Goal: Task Accomplishment & Management: Use online tool/utility

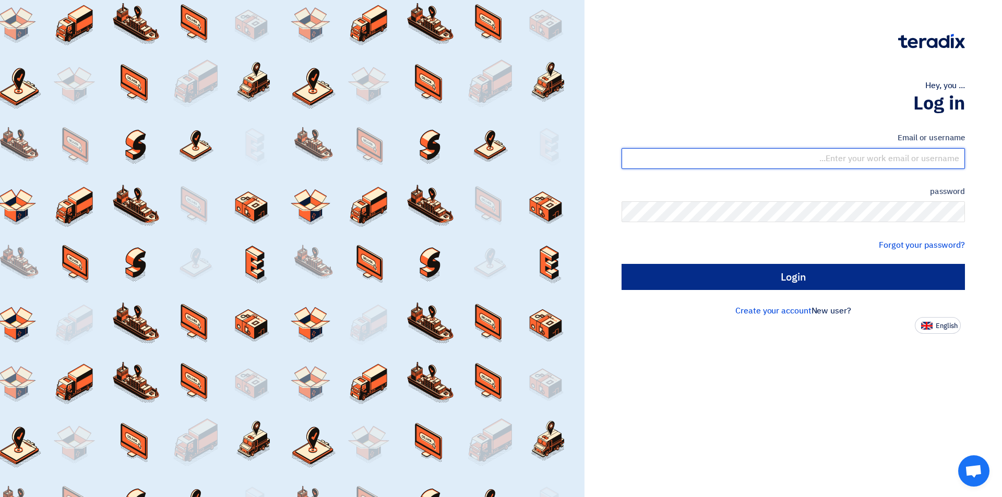
type input "[EMAIL_ADDRESS][DOMAIN_NAME]"
click at [772, 283] on input "Login" at bounding box center [793, 277] width 343 height 26
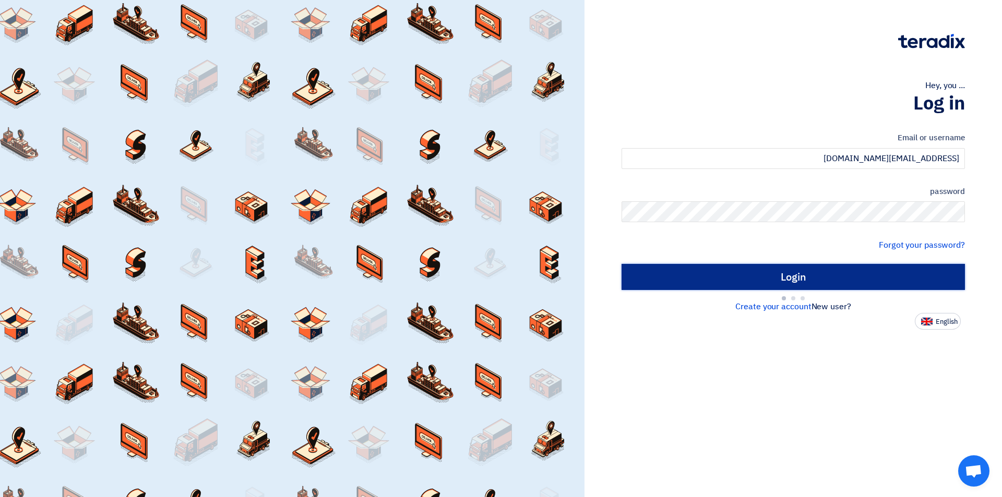
type input "Sign in"
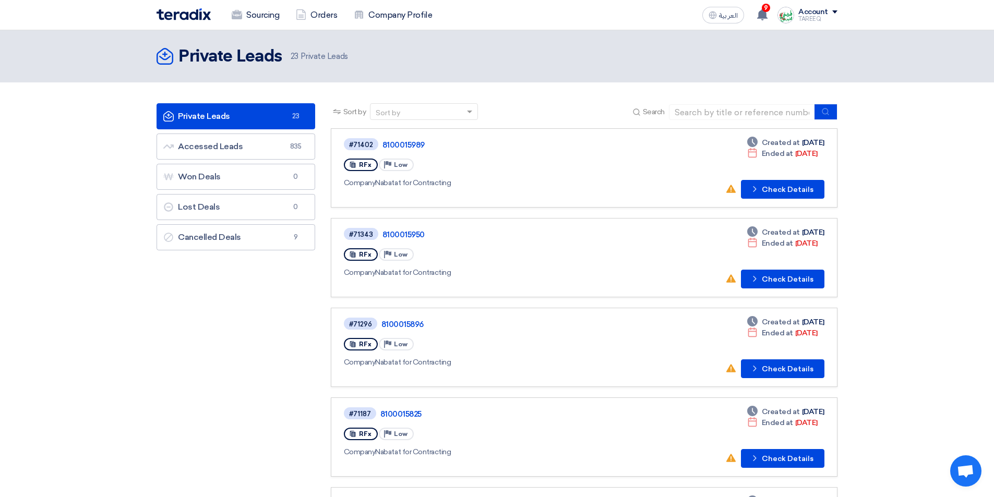
click at [628, 276] on div "Company Nabatat for Contracting" at bounding box center [495, 272] width 302 height 11
click at [796, 188] on button "Check details Check Details" at bounding box center [783, 189] width 84 height 19
click at [788, 274] on button "Check details Check Details" at bounding box center [783, 279] width 84 height 19
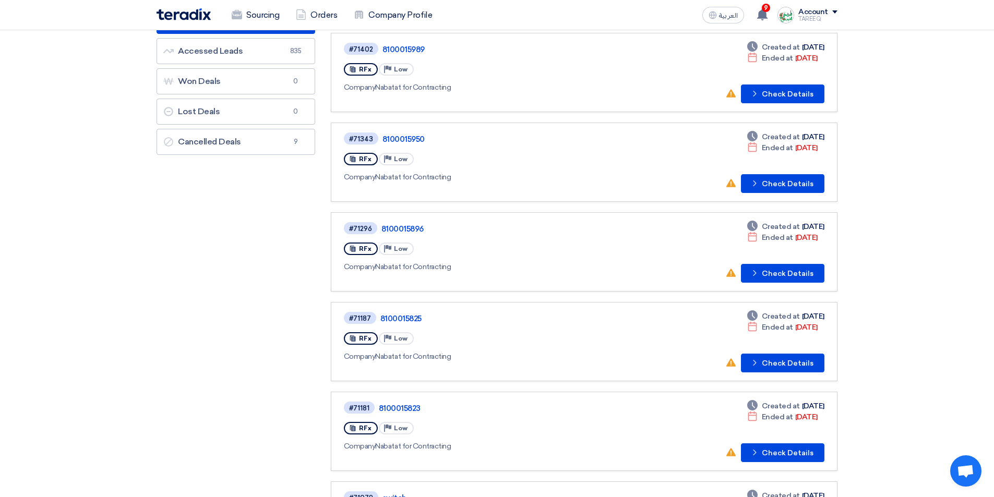
scroll to position [157, 0]
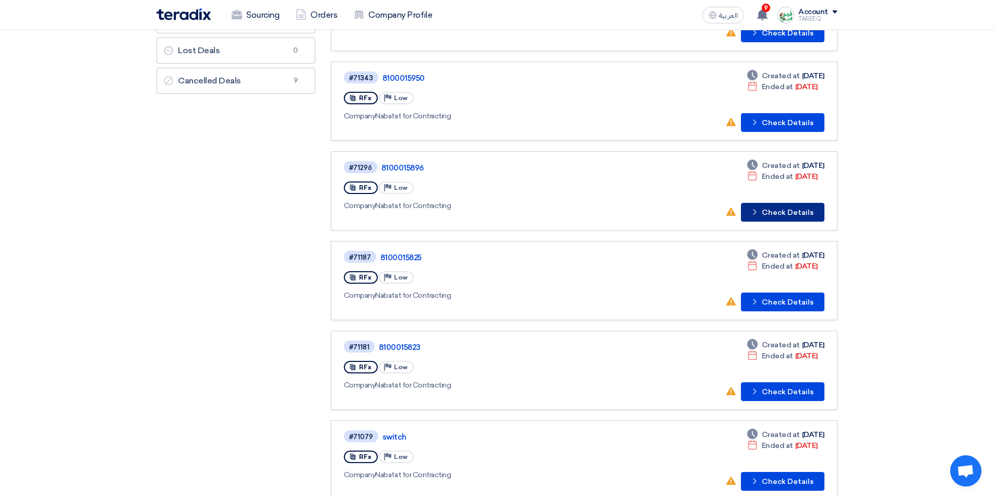
click at [796, 213] on button "Check details Check Details" at bounding box center [783, 212] width 84 height 19
